Goal: Information Seeking & Learning: Learn about a topic

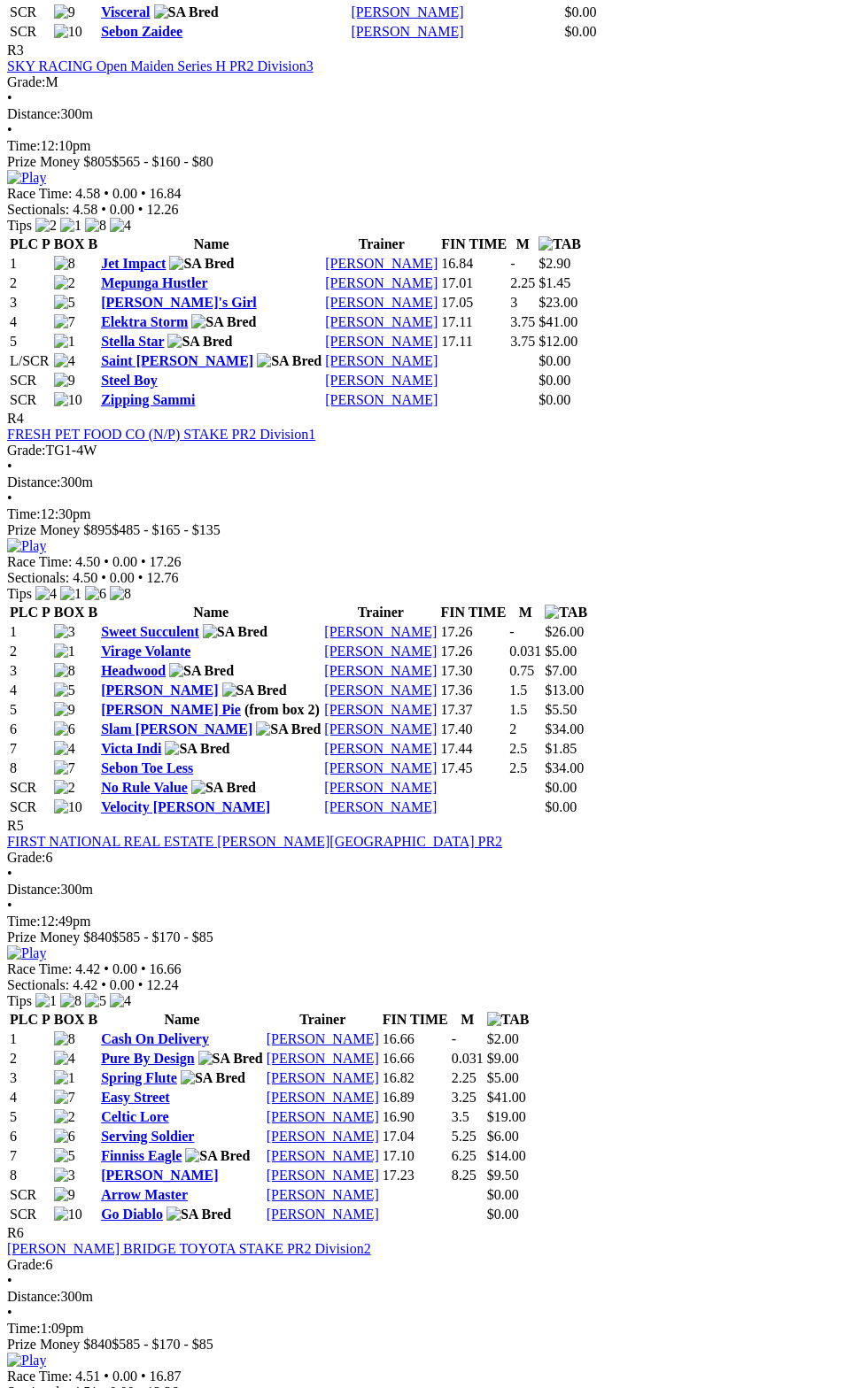
scroll to position [2058, 0]
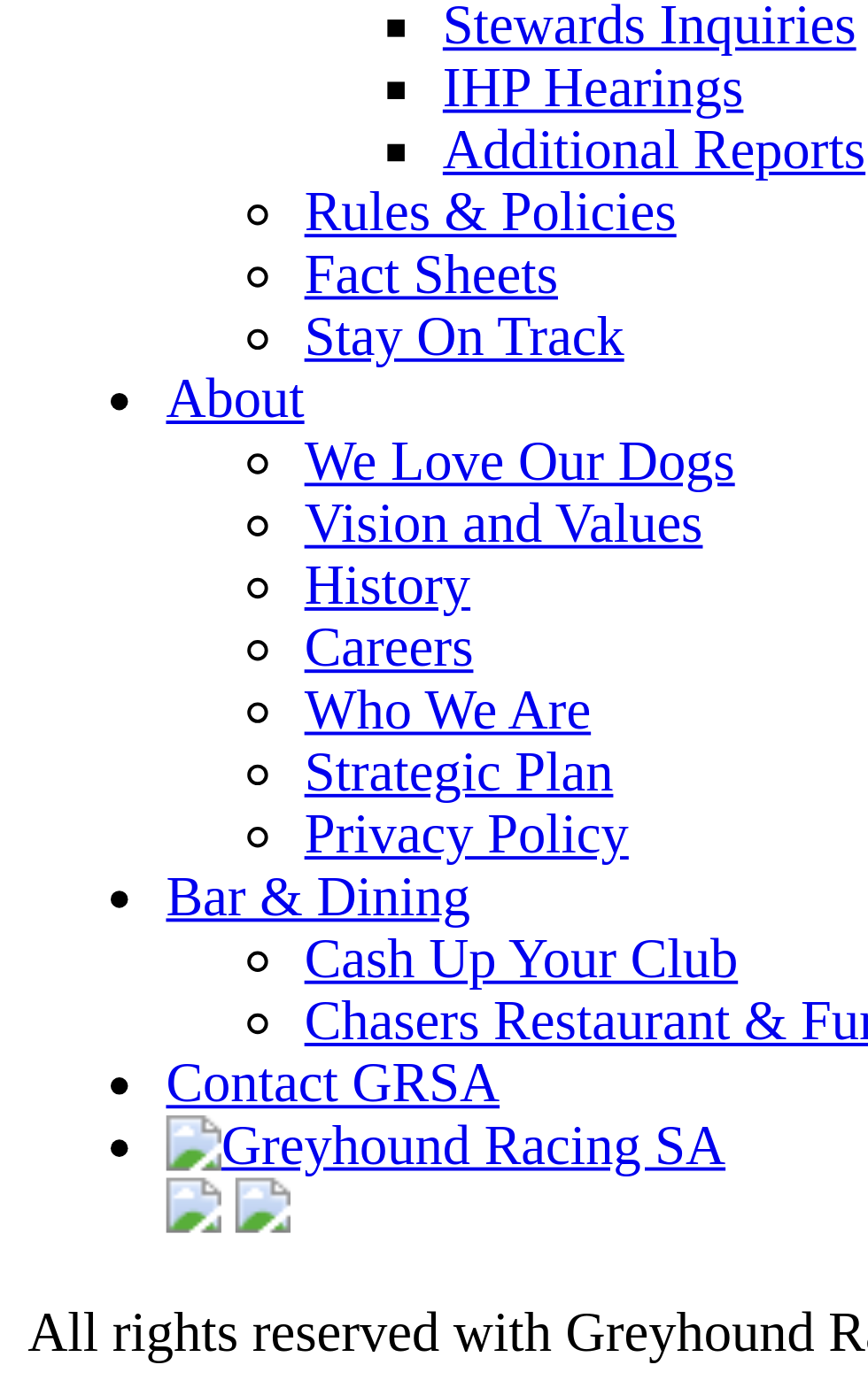
scroll to position [6149, 0]
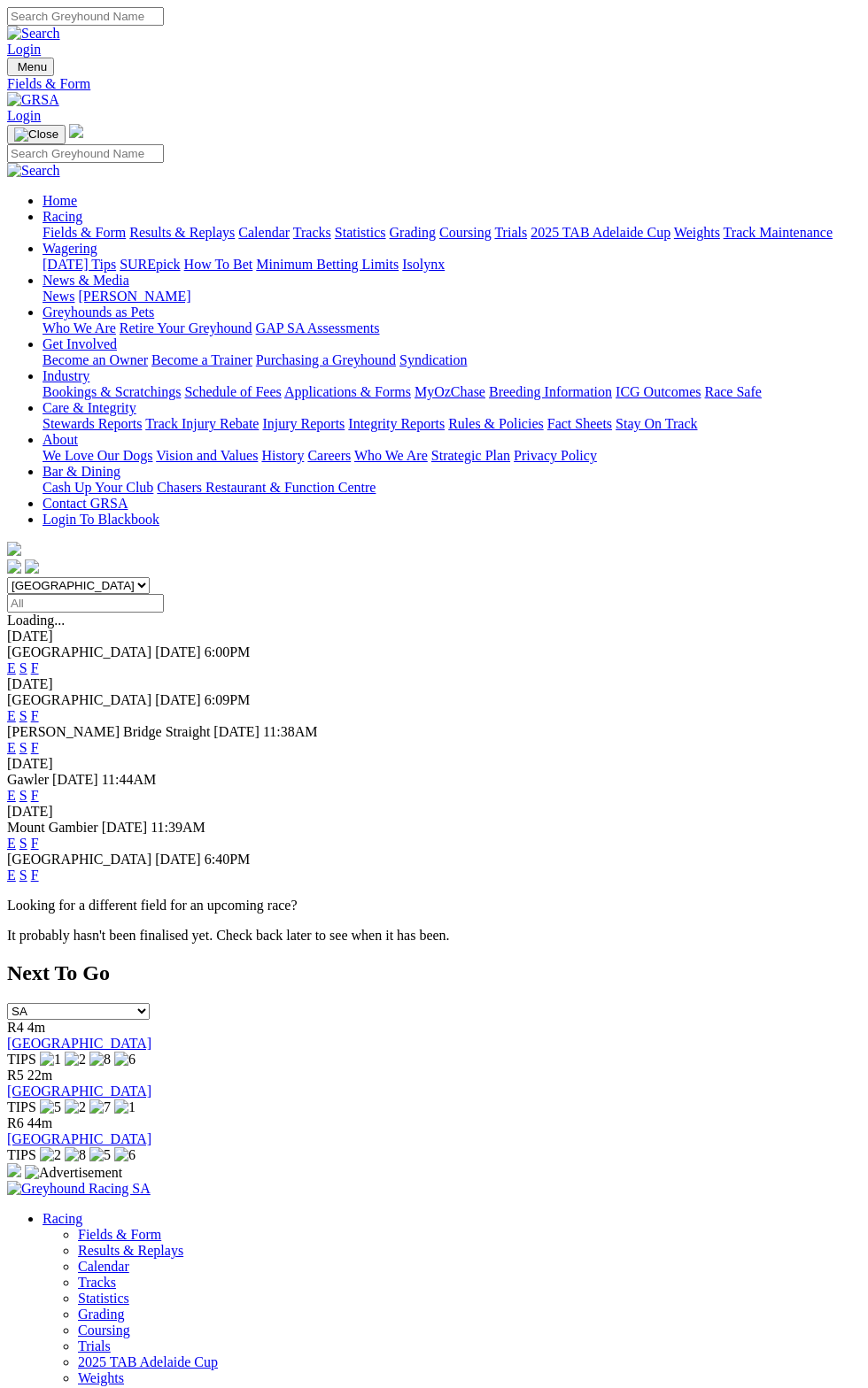
scroll to position [98, 0]
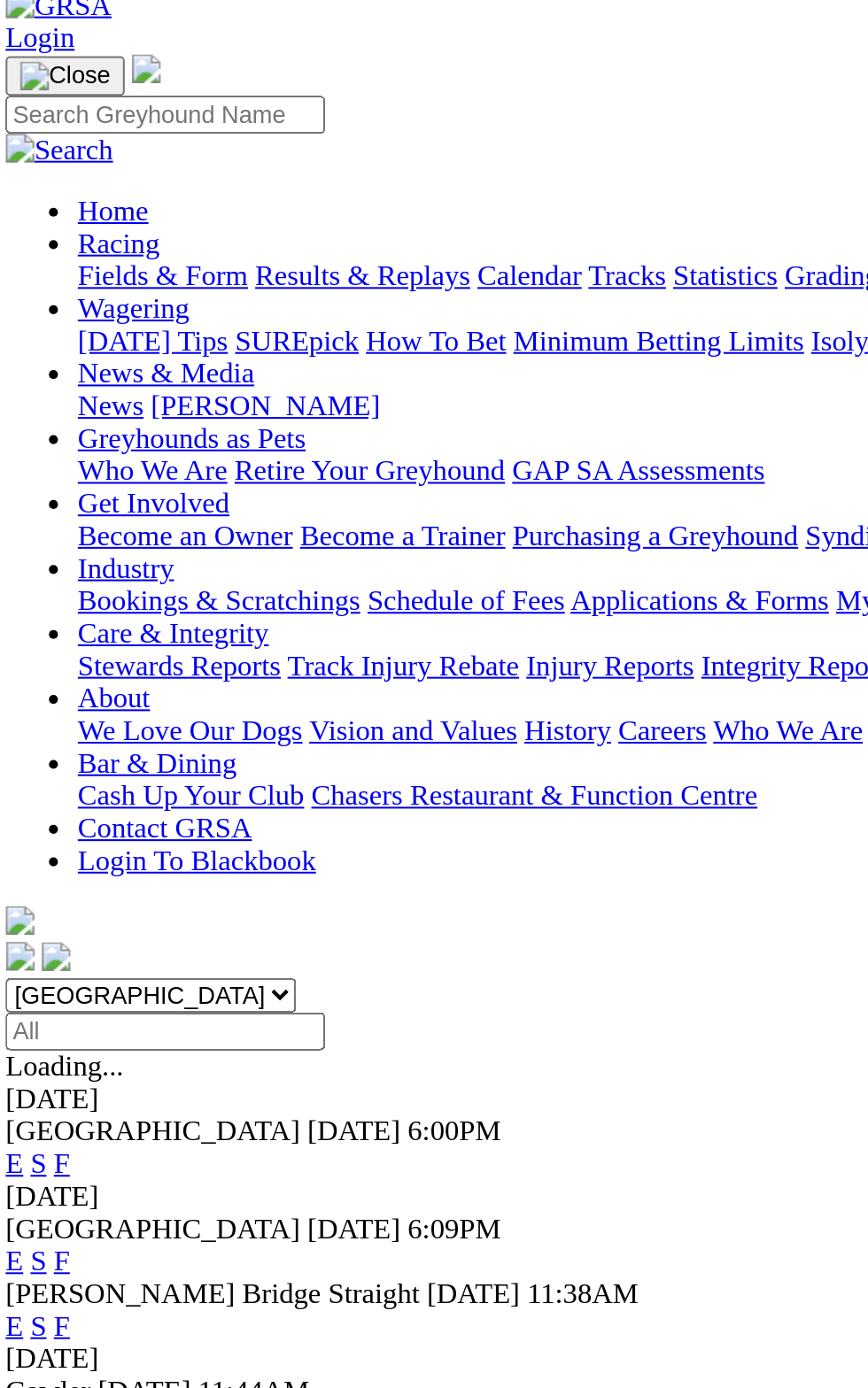
click at [36, 547] on div "Angle Park Today 6:00PM E S F" at bounding box center [433, 562] width 854 height 32
click at [196, 547] on div "Angle Park Today 6:00PM" at bounding box center [433, 554] width 854 height 16
click at [93, 595] on div "Angle Park 12 Aug 25 6:09PM E S F" at bounding box center [433, 610] width 854 height 32
click at [155, 595] on span "12 Aug 25" at bounding box center [178, 602] width 46 height 15
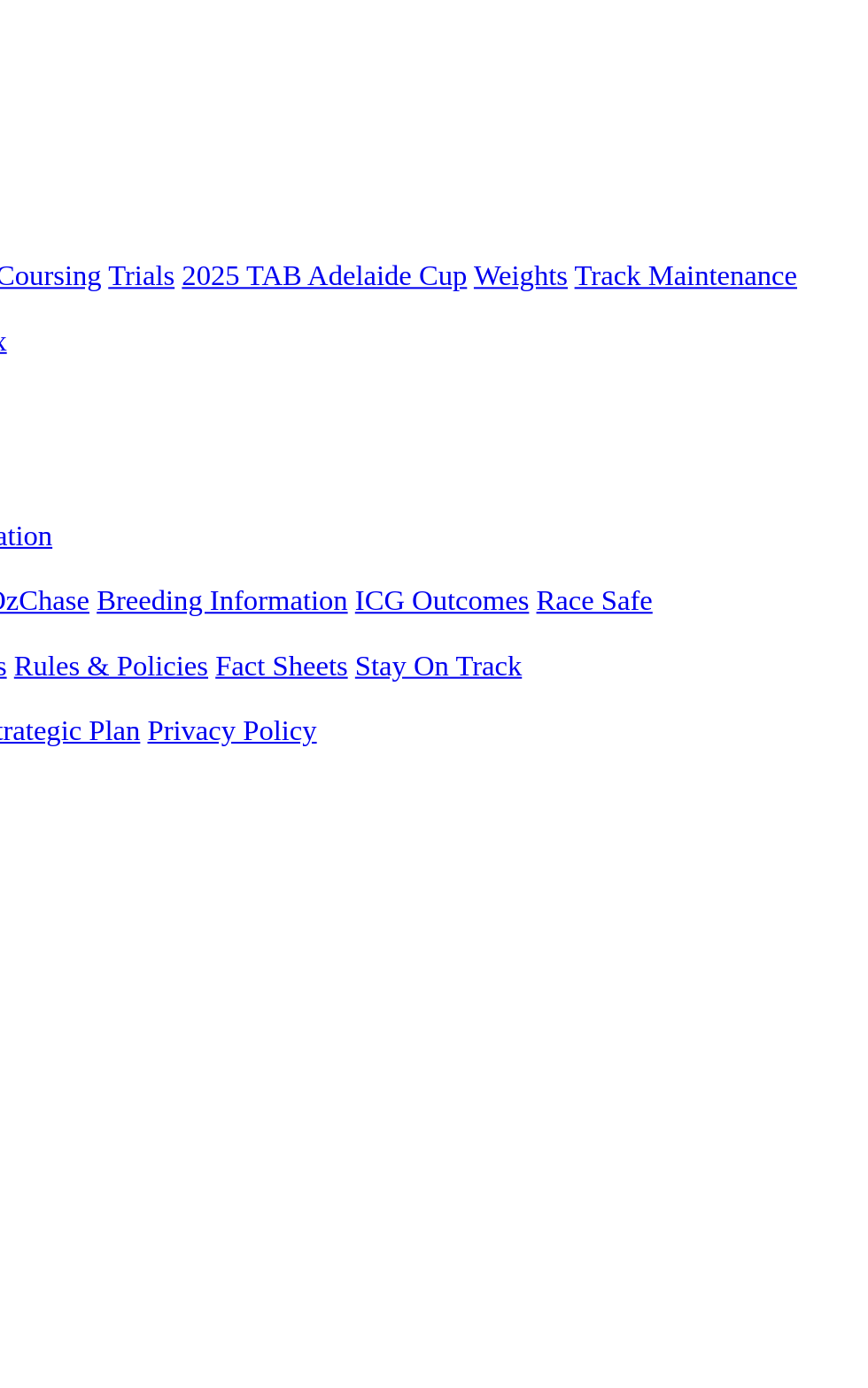
click at [667, 579] on div "12 Aug 2025" at bounding box center [433, 587] width 854 height 16
click at [39, 563] on link "F" at bounding box center [34, 571] width 8 height 15
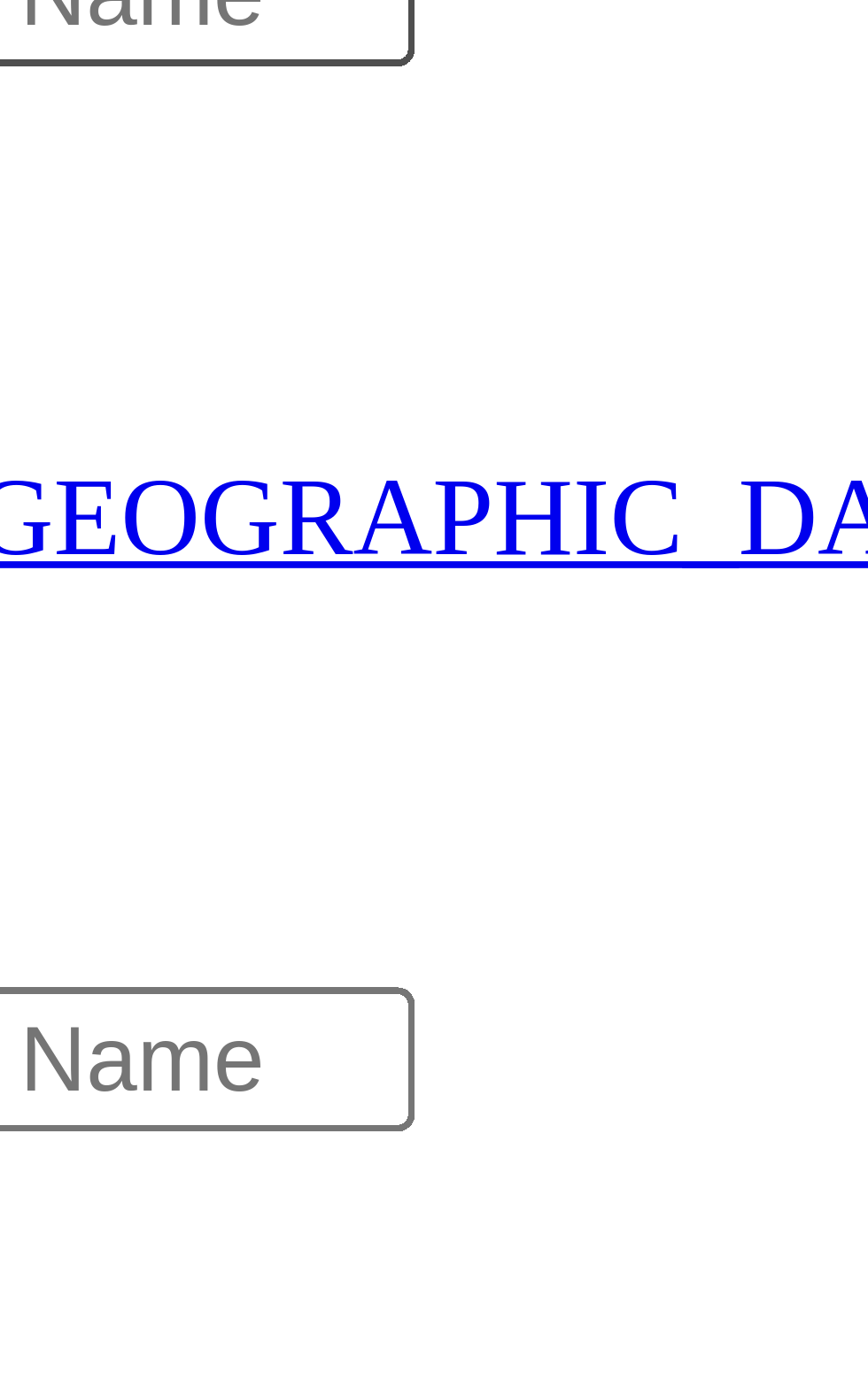
click at [24, 629] on span "R1" at bounding box center [15, 637] width 17 height 15
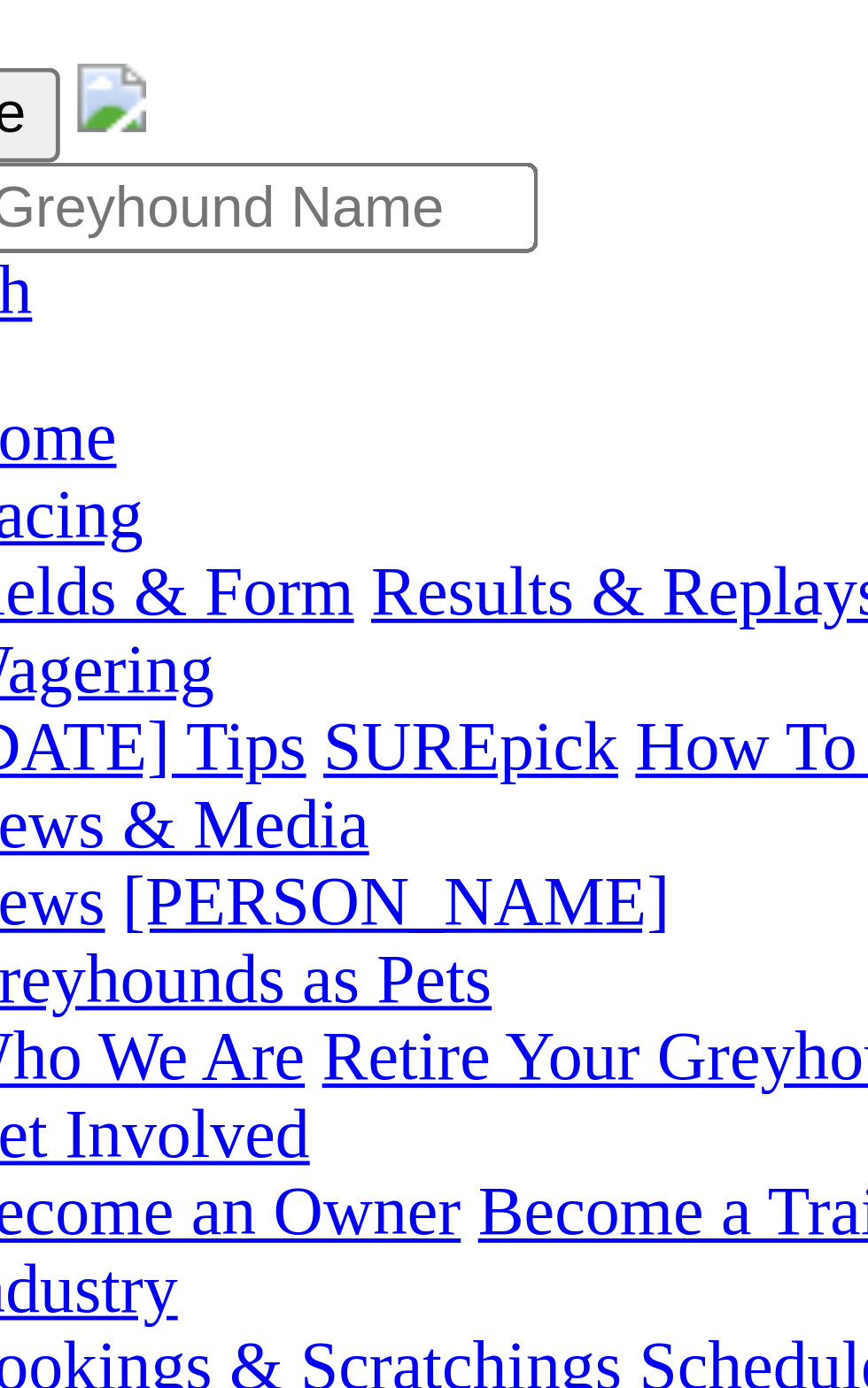
click at [24, 644] on span "R2" at bounding box center [15, 652] width 17 height 15
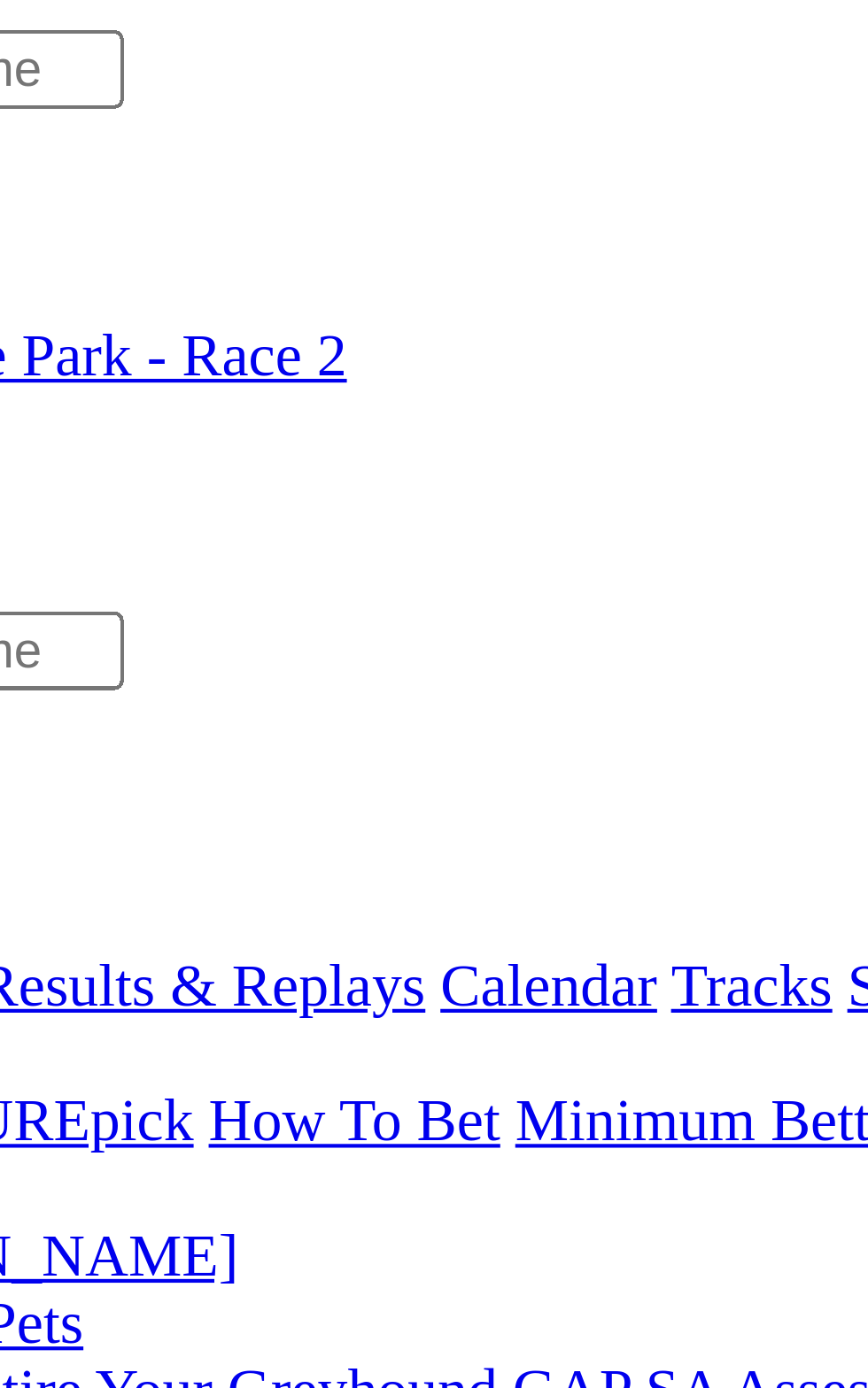
click at [24, 661] on span "R3" at bounding box center [15, 668] width 17 height 15
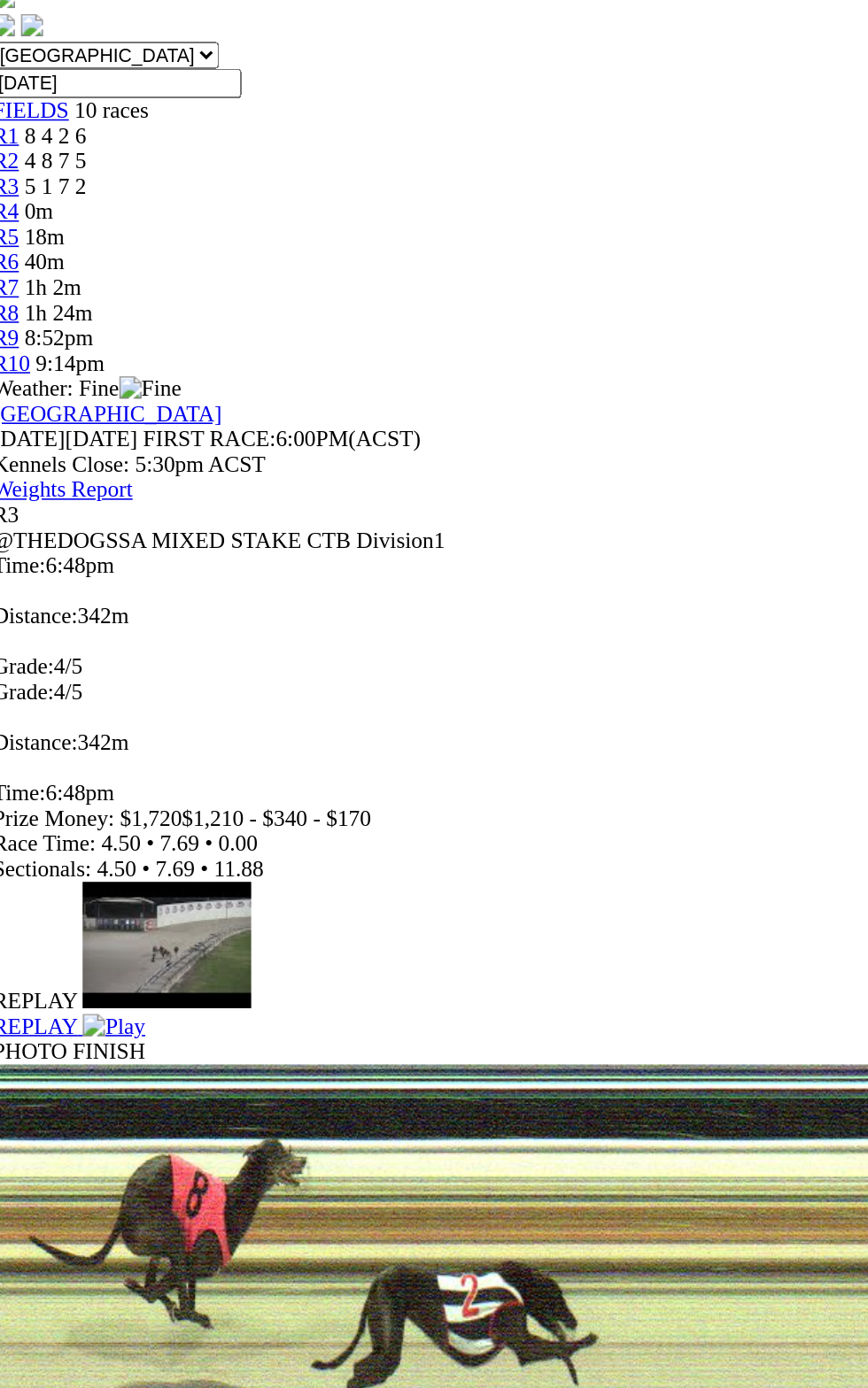
scroll to position [602, 0]
